Goal: Entertainment & Leisure: Consume media (video, audio)

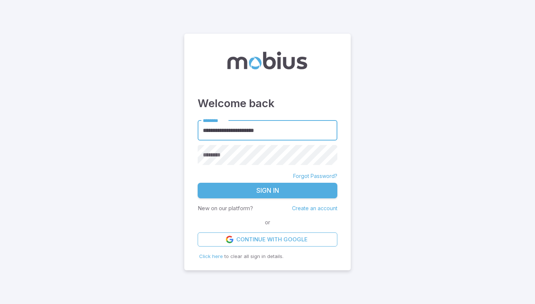
click at [264, 185] on button "Sign In" at bounding box center [268, 191] width 140 height 16
click at [267, 191] on button "Sign In" at bounding box center [268, 191] width 140 height 16
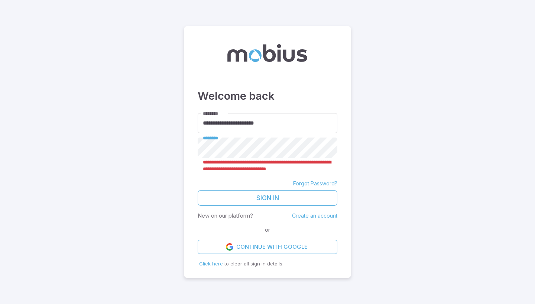
click at [277, 136] on form "**********" at bounding box center [268, 183] width 140 height 141
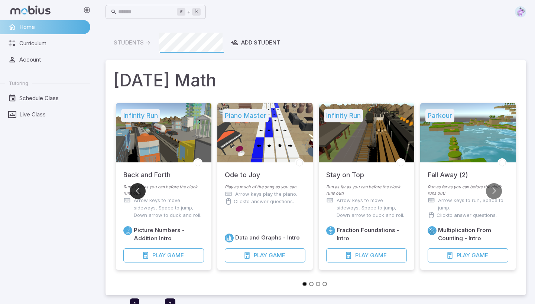
click at [137, 192] on button "Go to previous slide" at bounding box center [138, 191] width 16 height 16
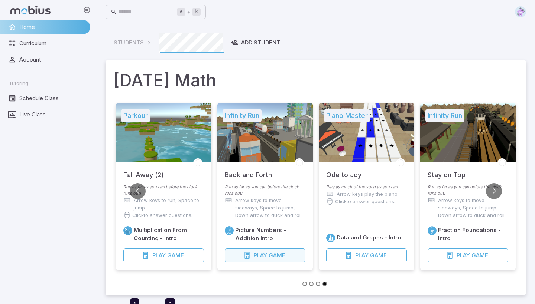
click at [247, 259] on button "Play Game" at bounding box center [265, 256] width 81 height 14
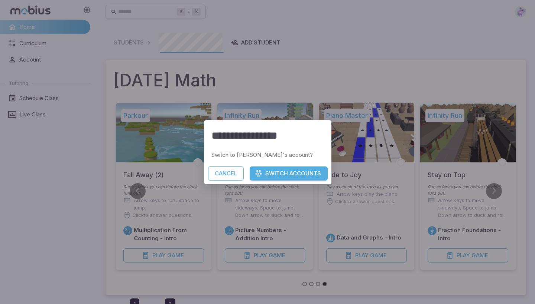
click at [288, 171] on button "Switch Accounts" at bounding box center [288, 174] width 78 height 14
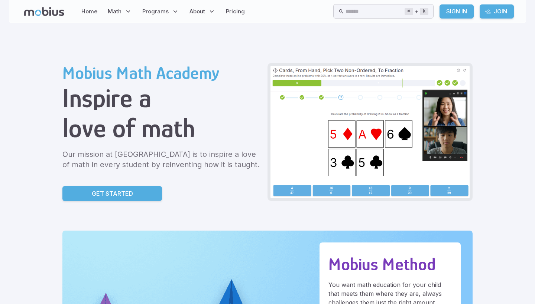
click at [459, 11] on link "Sign In" at bounding box center [456, 11] width 34 height 14
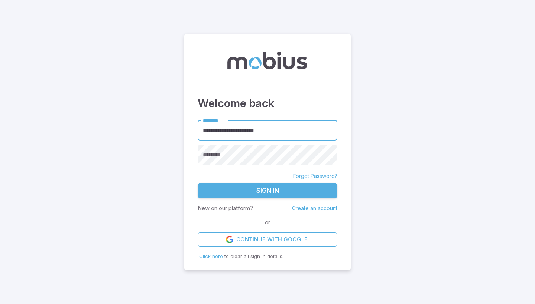
click at [252, 165] on form "**********" at bounding box center [268, 183] width 140 height 127
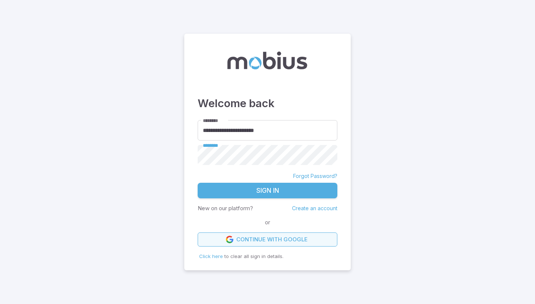
click at [232, 238] on icon at bounding box center [229, 239] width 7 height 7
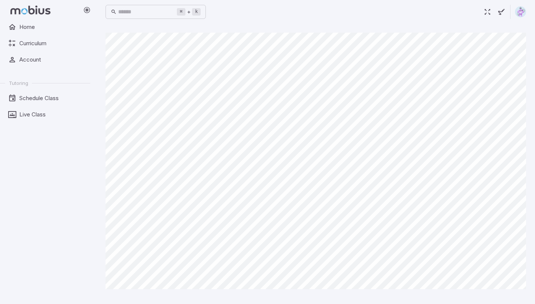
click at [20, 5] on div at bounding box center [48, 10] width 96 height 20
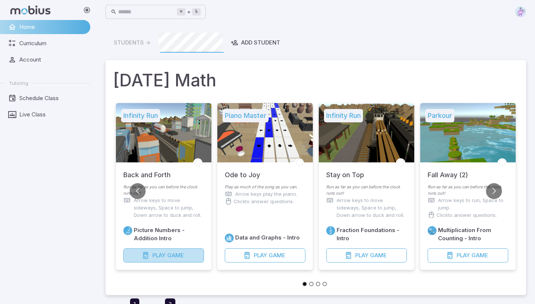
click at [181, 254] on span "Game" at bounding box center [175, 256] width 17 height 8
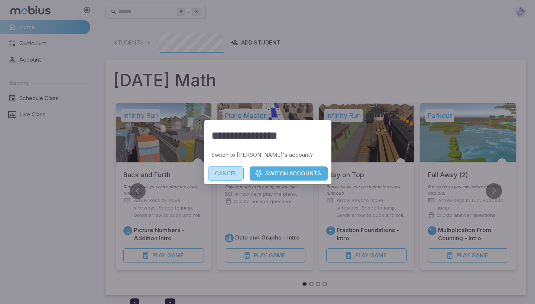
click at [226, 170] on button "Cancel" at bounding box center [226, 174] width 36 height 14
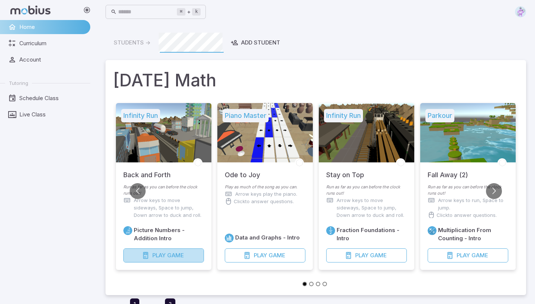
click at [171, 253] on span "Game" at bounding box center [175, 256] width 17 height 8
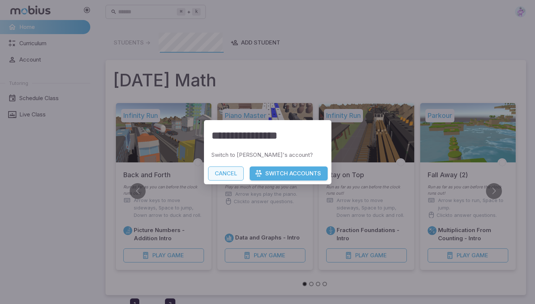
click at [215, 169] on button "Cancel" at bounding box center [226, 174] width 36 height 14
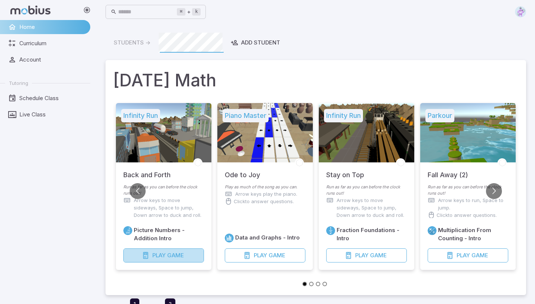
click at [167, 253] on span "Game" at bounding box center [175, 256] width 17 height 8
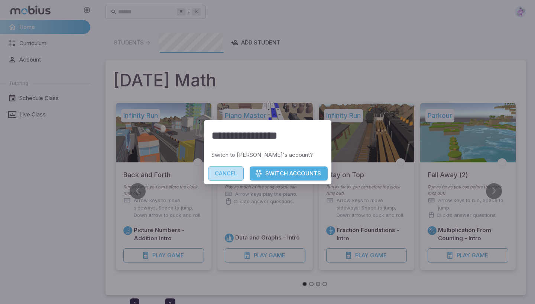
click at [221, 173] on button "Cancel" at bounding box center [226, 174] width 36 height 14
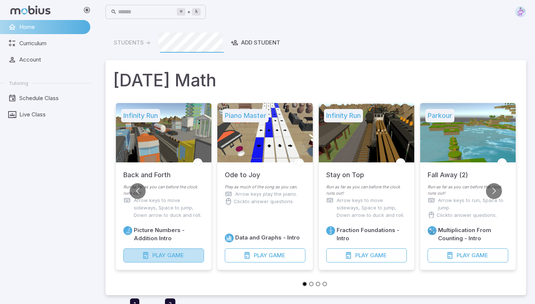
click at [170, 255] on span "Game" at bounding box center [175, 256] width 17 height 8
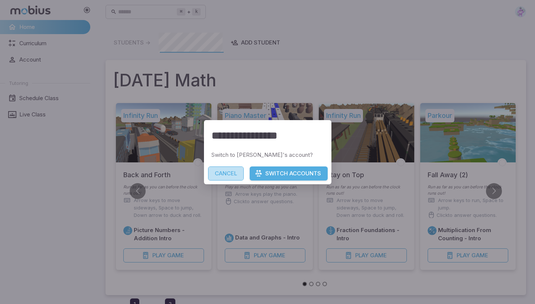
click at [214, 172] on button "Cancel" at bounding box center [226, 174] width 36 height 14
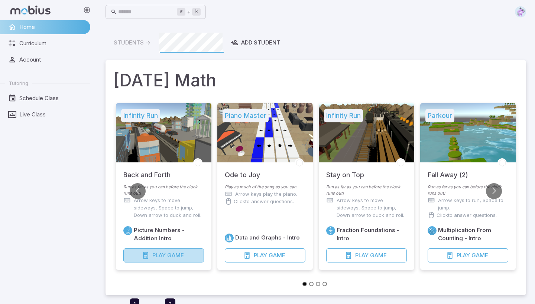
click at [184, 253] on span "Game" at bounding box center [175, 256] width 17 height 8
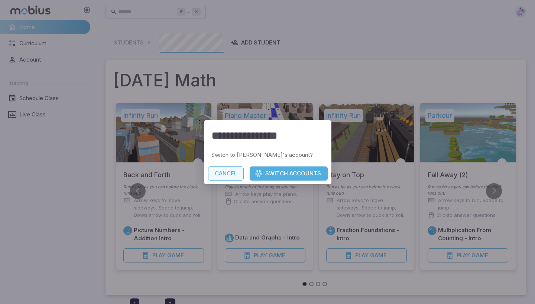
click at [221, 173] on button "Cancel" at bounding box center [226, 174] width 36 height 14
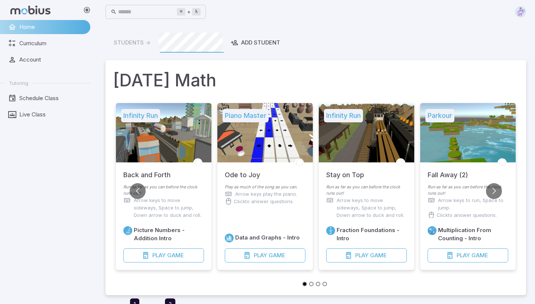
click at [156, 219] on div "Run as far as you can before the clock runs out! Arrow keys to move sideways, S…" at bounding box center [163, 203] width 95 height 39
click at [162, 139] on div at bounding box center [163, 132] width 95 height 59
click at [185, 236] on h6 "Picture Numbers - Addition Intro" at bounding box center [169, 234] width 70 height 16
click at [179, 250] on button "Play Game" at bounding box center [163, 256] width 81 height 14
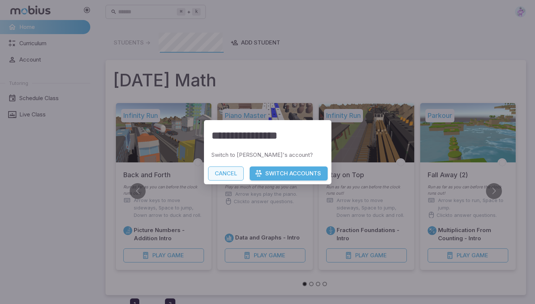
click at [232, 176] on button "Cancel" at bounding box center [226, 174] width 36 height 14
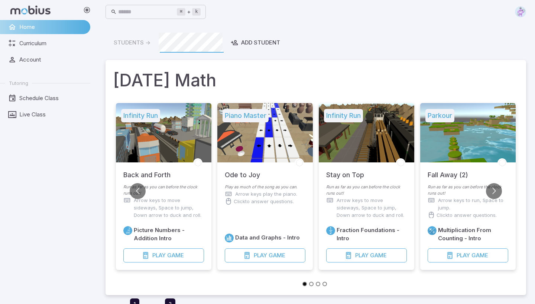
click at [35, 34] on ul "Home Curriculum Account Tutoring Schedule Class Live Class" at bounding box center [45, 71] width 90 height 102
click at [37, 30] on span "Home" at bounding box center [52, 27] width 66 height 8
click at [290, 157] on div at bounding box center [264, 132] width 95 height 59
click at [372, 156] on div at bounding box center [366, 132] width 95 height 59
click at [483, 183] on div "Fall Away (2)" at bounding box center [467, 174] width 95 height 22
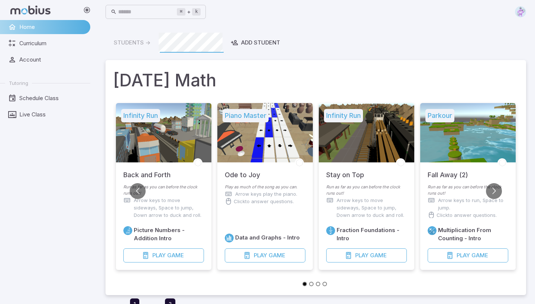
click at [483, 183] on div "Fall Away (2)" at bounding box center [467, 174] width 95 height 22
click at [9, 5] on div at bounding box center [48, 10] width 96 height 20
click at [16, 7] on icon at bounding box center [30, 10] width 40 height 9
click at [341, 151] on div at bounding box center [366, 132] width 95 height 59
click at [368, 254] on span "Play" at bounding box center [361, 256] width 13 height 8
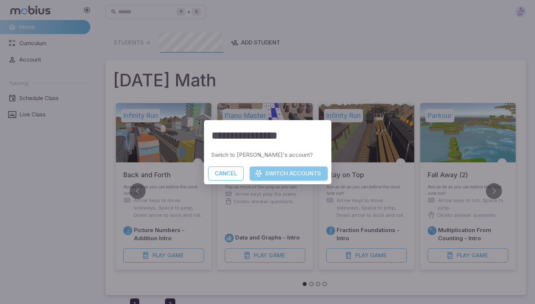
click at [268, 177] on button "Switch Accounts" at bounding box center [288, 174] width 78 height 14
